Goal: Information Seeking & Learning: Learn about a topic

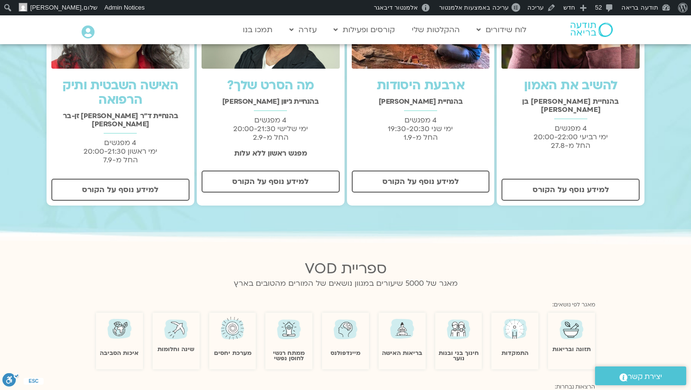
scroll to position [372, 0]
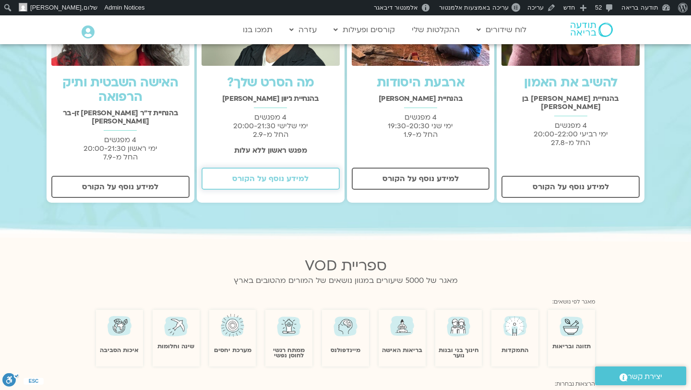
click at [313, 182] on span "למידע נוסף על הקורס" at bounding box center [270, 178] width 113 height 9
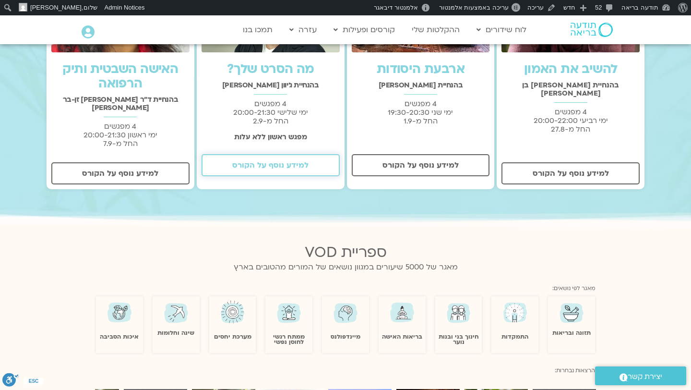
scroll to position [0, 0]
